Goal: Information Seeking & Learning: Learn about a topic

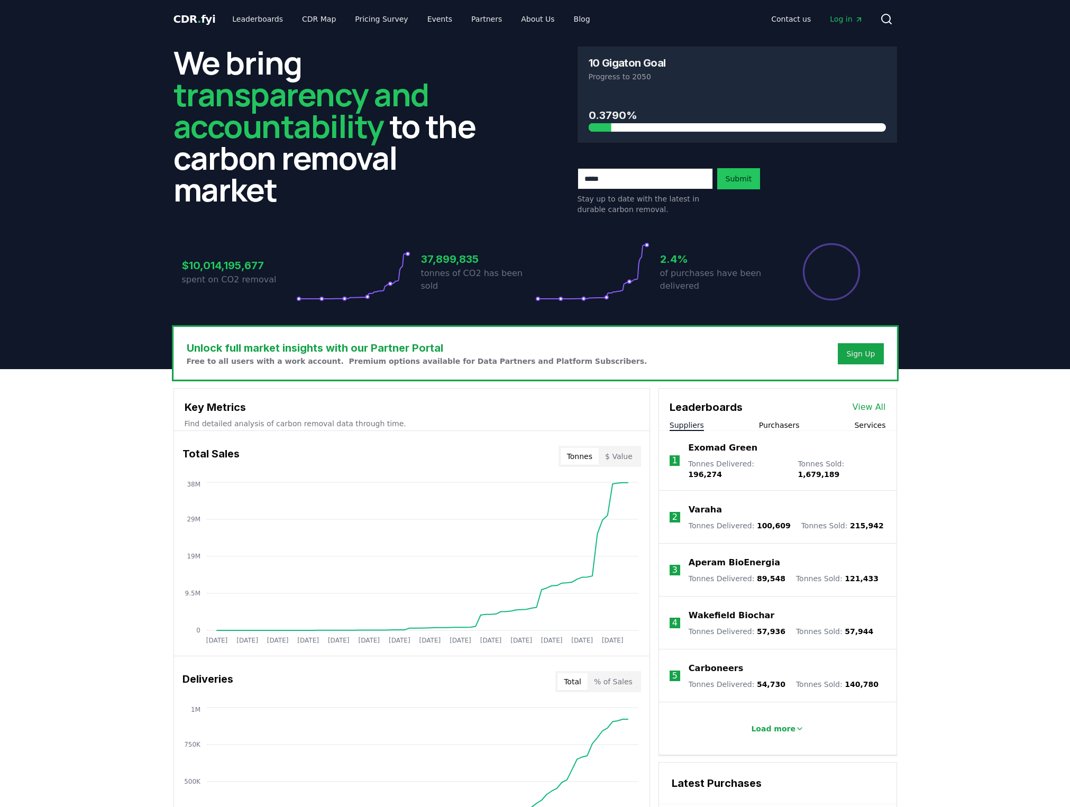
click at [252, 19] on link "Leaderboards" at bounding box center [258, 19] width 68 height 19
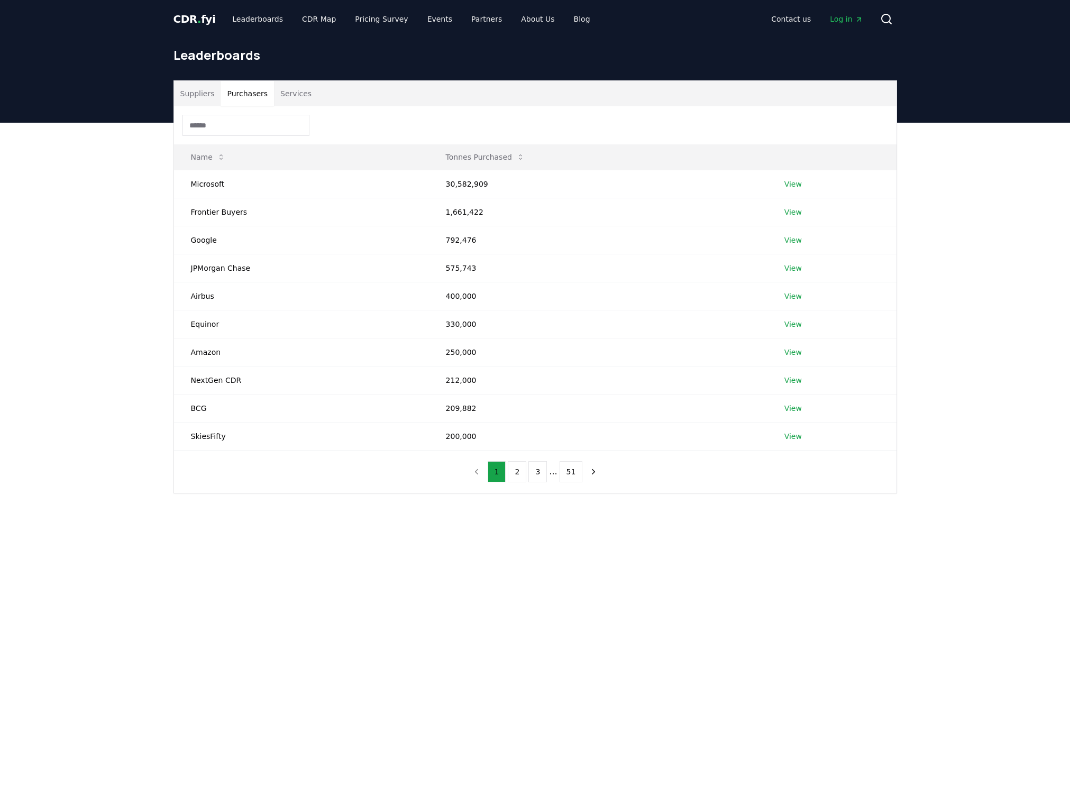
click at [245, 91] on button "Purchasers" at bounding box center [246, 93] width 53 height 25
click at [793, 183] on link "View" at bounding box center [792, 184] width 17 height 11
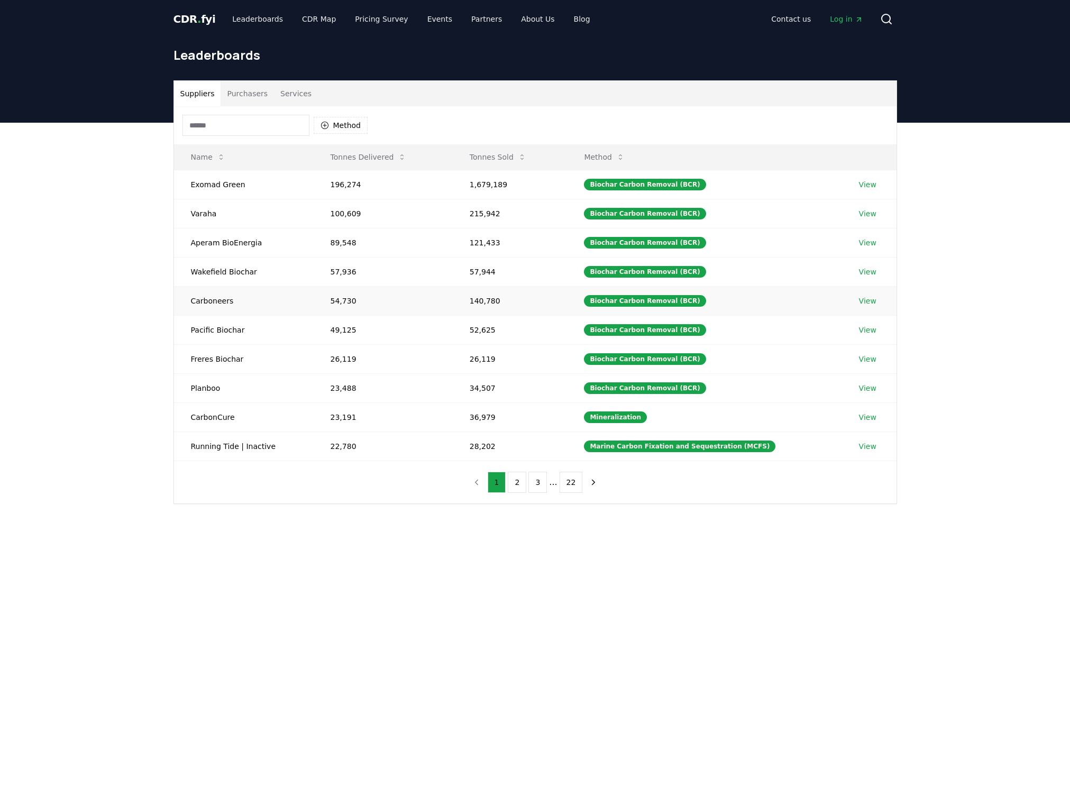
click at [208, 299] on td "Carboneers" at bounding box center [244, 300] width 140 height 29
drag, startPoint x: 191, startPoint y: 300, endPoint x: 890, endPoint y: 300, distance: 698.9
click at [890, 300] on tr "Carboneers 54,730 140,780 Biochar Carbon Removal (BCR) View" at bounding box center [535, 300] width 722 height 29
click at [193, 333] on td "Pacific Biochar" at bounding box center [244, 329] width 140 height 29
drag, startPoint x: 190, startPoint y: 331, endPoint x: 877, endPoint y: 336, distance: 686.8
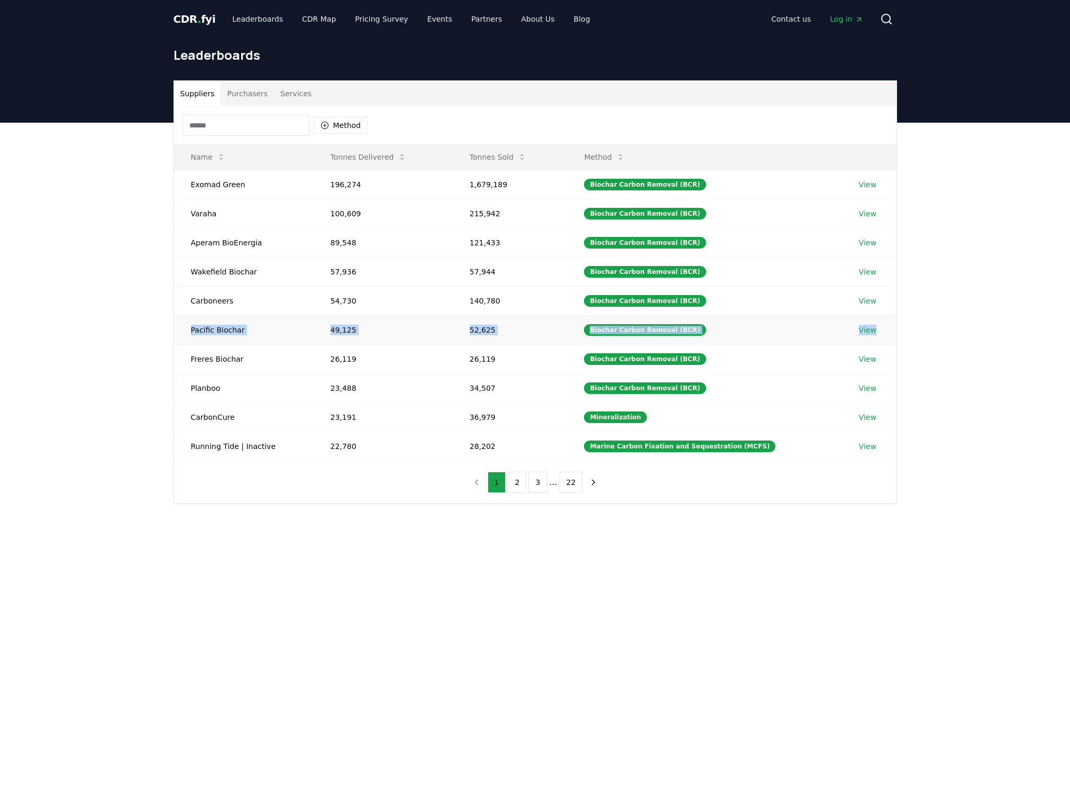
click at [877, 336] on tr "Pacific Biochar 49,125 52,625 Biochar Carbon Removal (BCR) View" at bounding box center [535, 329] width 722 height 29
